Goal: Find specific page/section: Find specific page/section

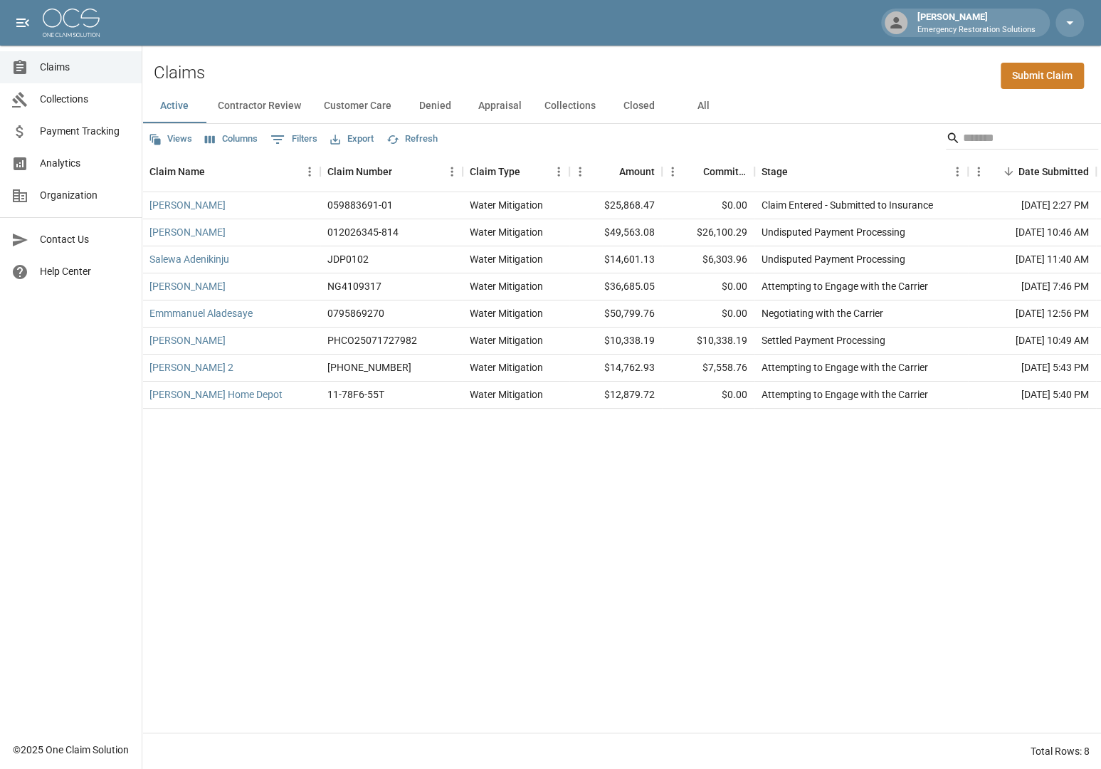
click at [261, 98] on button "Contractor Review" at bounding box center [259, 106] width 106 height 34
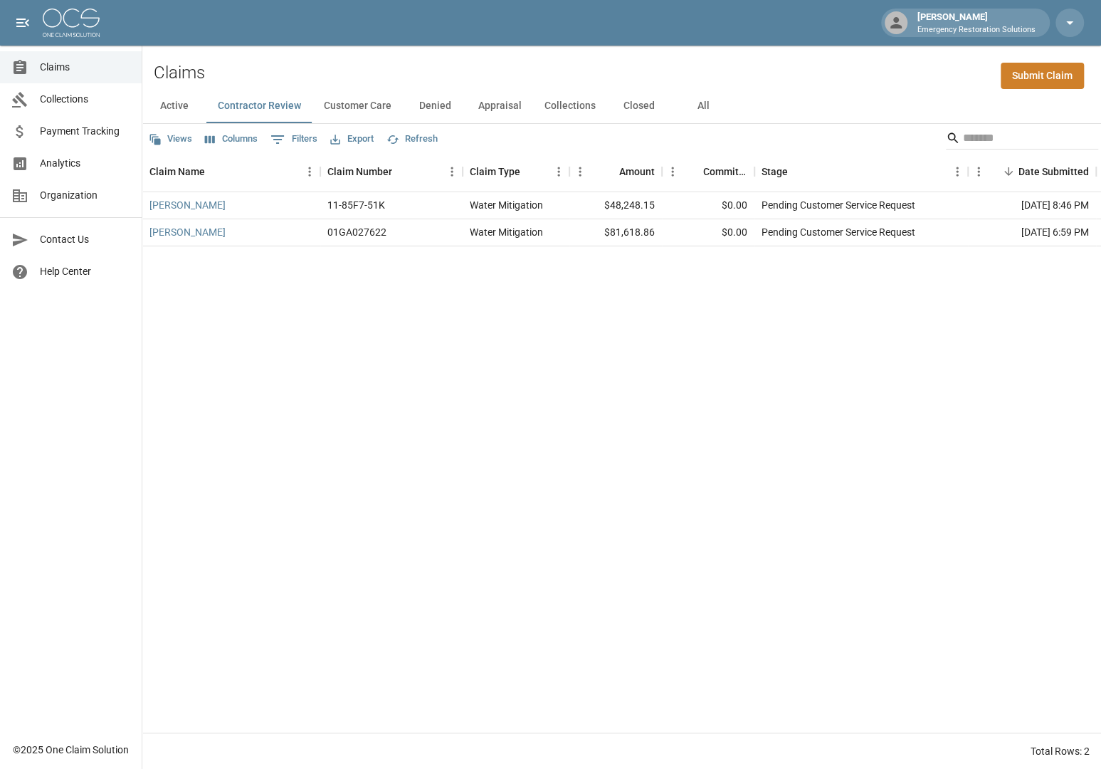
click at [353, 105] on button "Customer Care" at bounding box center [358, 106] width 90 height 34
click at [511, 107] on button "Appraisal" at bounding box center [500, 106] width 66 height 34
click at [578, 452] on div "[PERSON_NAME] 11-85J8-93C Water Mitigation $10,391.36 $6,350.93 Following up on…" at bounding box center [807, 462] width 1331 height 540
click at [59, 68] on span "Claims" at bounding box center [85, 67] width 90 height 15
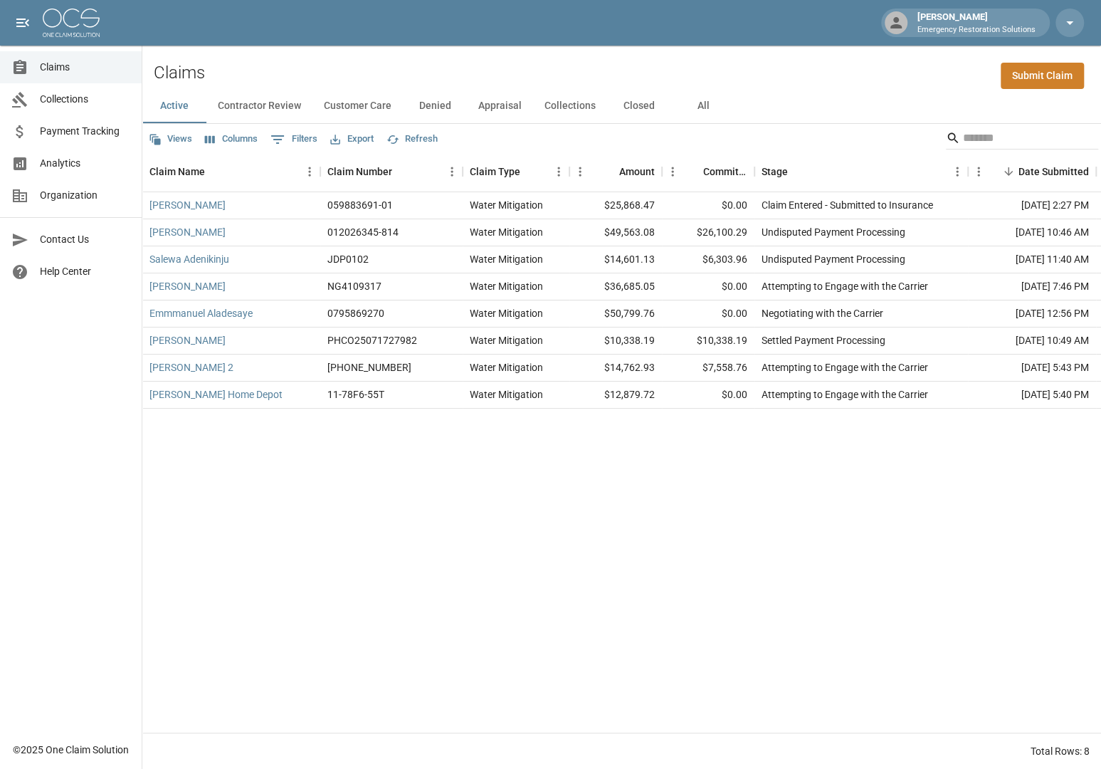
click at [769, 532] on div "[PERSON_NAME] 059883691-01 Water Mitigation $25,868.47 $0.00 Claim Entered - Su…" at bounding box center [807, 462] width 1331 height 540
